Goal: Transaction & Acquisition: Book appointment/travel/reservation

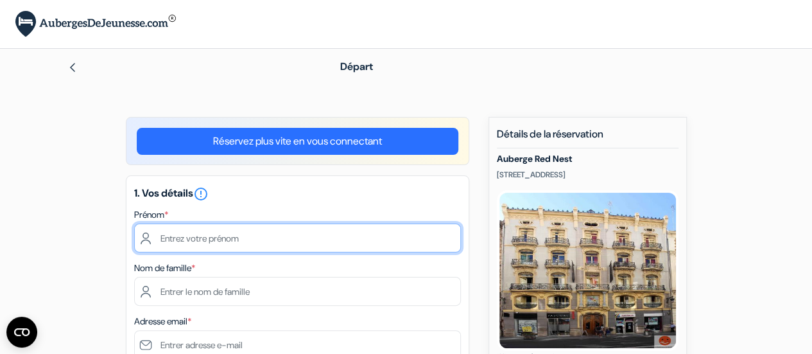
click at [175, 237] on input "text" at bounding box center [297, 237] width 327 height 29
type input "Isabelle"
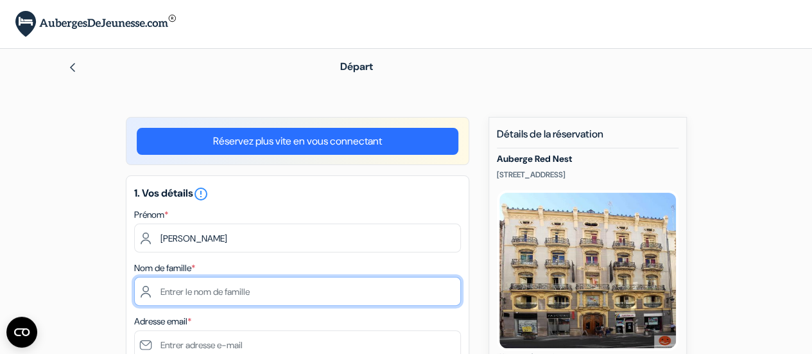
type input "Marquet"
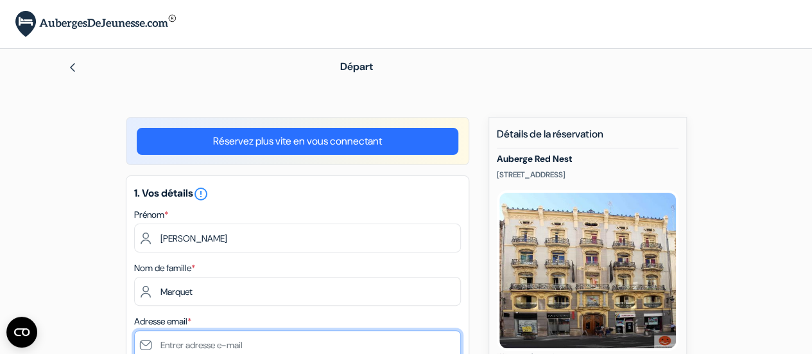
type input "[EMAIL_ADDRESS][PERSON_NAME][DOMAIN_NAME]"
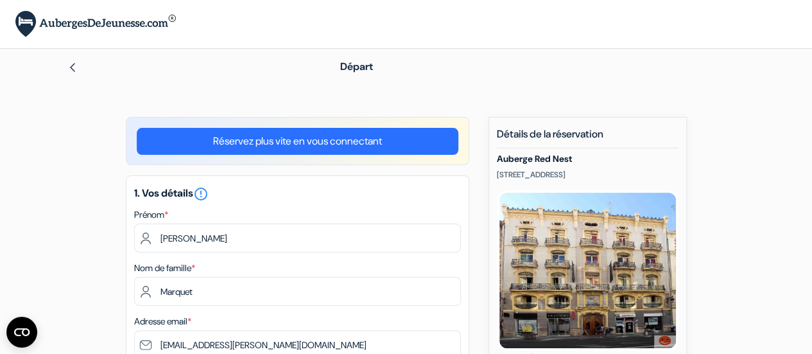
select select "fr"
type input "+33652976765"
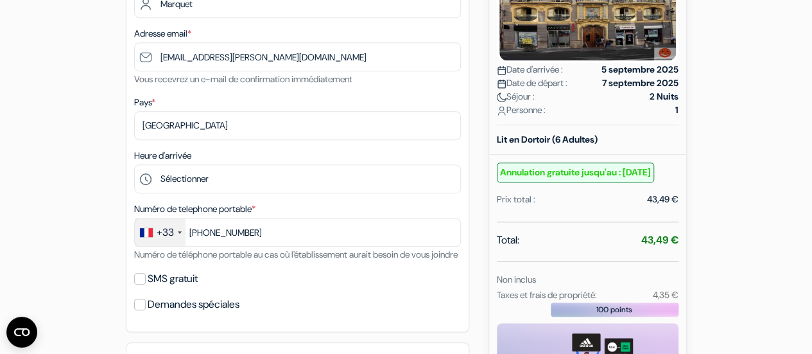
scroll to position [293, 0]
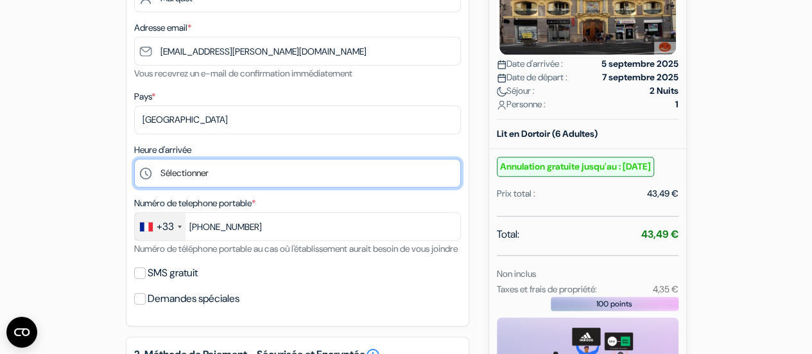
click at [170, 162] on select "Sélectionner 15:00 16:00 17:00 18:00 19:00 20:00 21:00 22:00 23:00" at bounding box center [297, 173] width 327 height 29
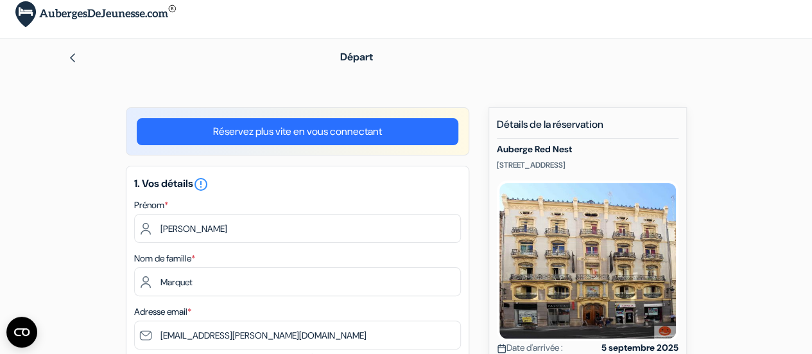
scroll to position [0, 0]
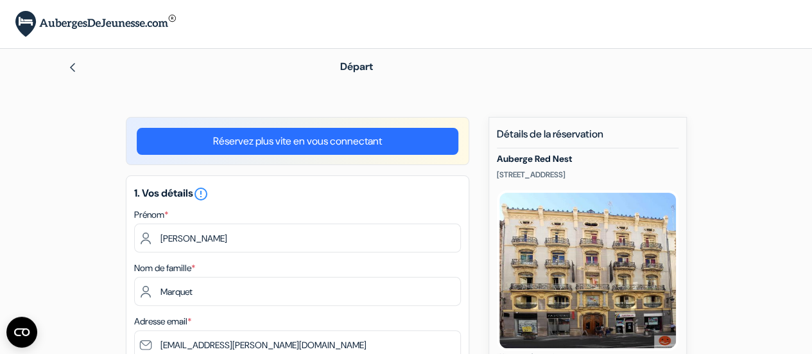
drag, startPoint x: 601, startPoint y: 176, endPoint x: 497, endPoint y: 174, distance: 104.0
click at [497, 174] on p "La Paz, 36, Valence, Espagne" at bounding box center [588, 174] width 182 height 10
copy p "La Paz, 36, Valence, Espagne"
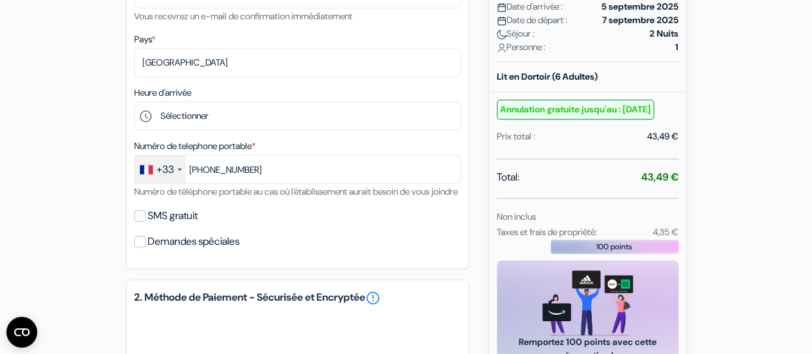
scroll to position [349, 0]
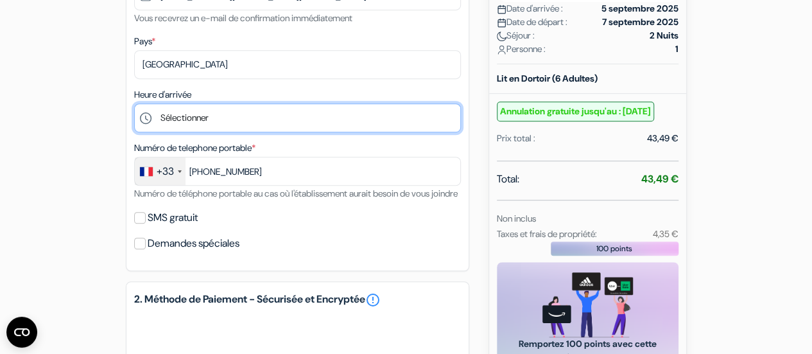
click at [188, 119] on select "Sélectionner 15:00 16:00 17:00 18:00 19:00 20:00 21:00 22:00 23:00" at bounding box center [297, 117] width 327 height 29
click at [134, 105] on select "Sélectionner 15:00 16:00 17:00 18:00 19:00 20:00 21:00 22:00 23:00" at bounding box center [297, 117] width 327 height 29
click at [191, 120] on select "Sélectionner 15:00 16:00 17:00 18:00 19:00 20:00 21:00 22:00 23:00" at bounding box center [297, 117] width 327 height 29
select select "23"
click at [134, 105] on select "Sélectionner 15:00 16:00 17:00 18:00 19:00 20:00 21:00 22:00 23:00" at bounding box center [297, 117] width 327 height 29
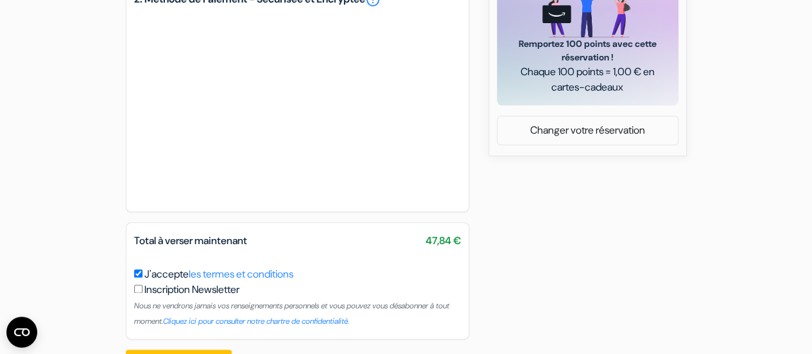
scroll to position [707, 0]
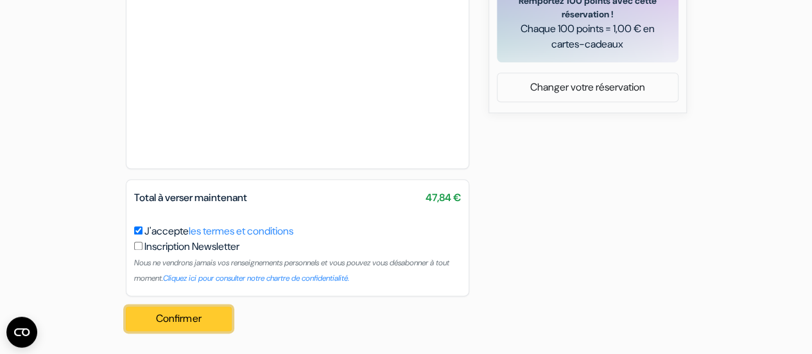
click at [175, 316] on button "Confirmer Loading..." at bounding box center [179, 318] width 107 height 24
